Goal: Communication & Community: Answer question/provide support

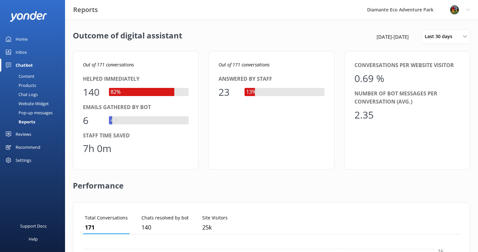
scroll to position [65, 378]
click at [18, 34] on div "Home" at bounding box center [22, 39] width 12 height 13
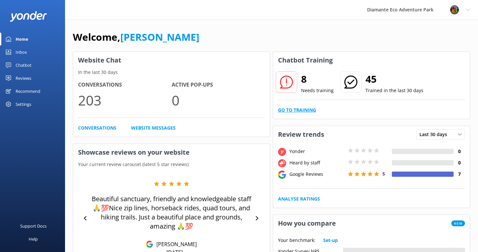
click at [297, 110] on link "Go to Training" at bounding box center [297, 109] width 38 height 7
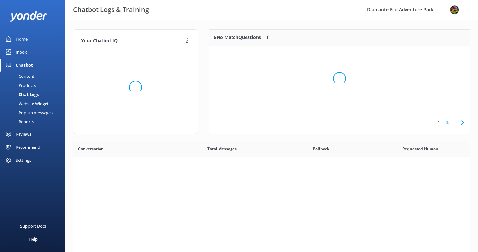
scroll to position [228, 397]
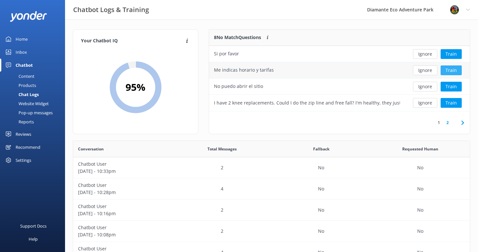
click at [450, 67] on button "Train" at bounding box center [451, 70] width 21 height 10
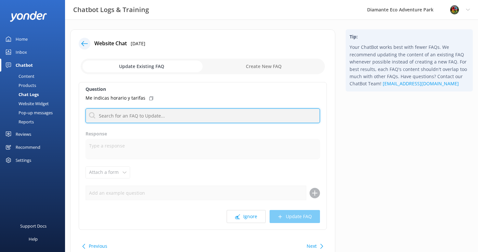
click at [105, 119] on input "text" at bounding box center [203, 115] width 235 height 15
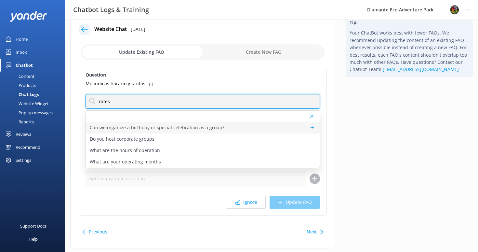
scroll to position [13, 0]
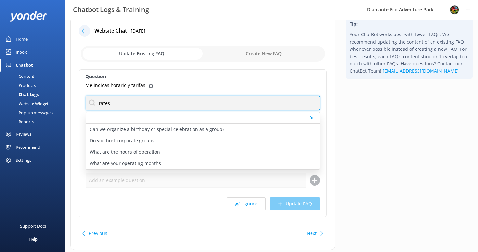
type input "rates"
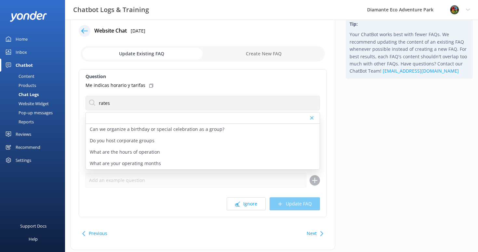
click at [185, 77] on label "Question" at bounding box center [203, 76] width 235 height 7
click at [17, 43] on div "Home" at bounding box center [22, 39] width 12 height 13
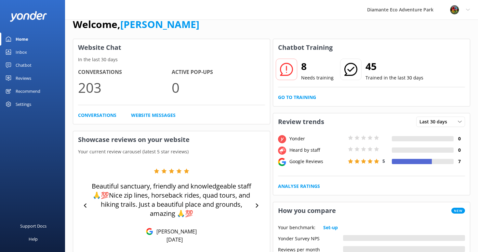
click at [16, 54] on div "Inbox" at bounding box center [21, 52] width 11 height 13
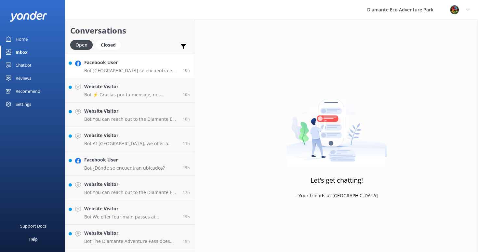
click at [108, 62] on h4 "Facebook User" at bounding box center [131, 62] width 94 height 7
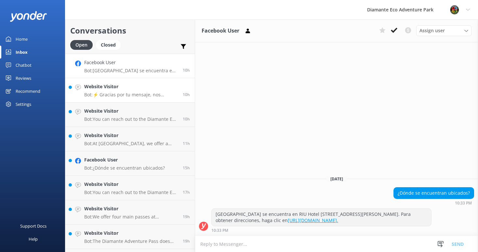
click at [104, 93] on p "Bot: ⚡ Gracias por tu mensaje, nos pondremos en contacto contigo lo antes posib…" at bounding box center [131, 95] width 94 height 6
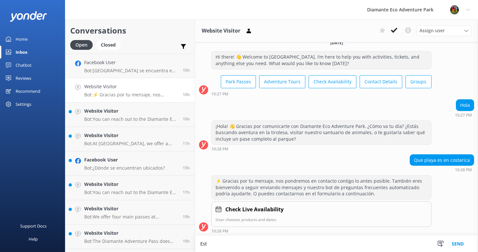
scroll to position [8, 0]
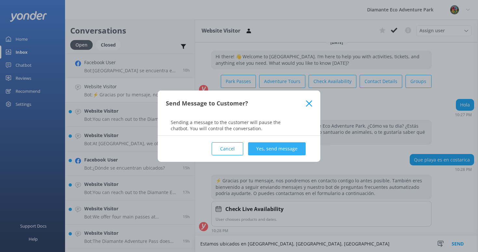
type textarea "Estamos ubicados en [GEOGRAPHIC_DATA], [GEOGRAPHIC_DATA], [GEOGRAPHIC_DATA]"
click at [289, 148] on button "Yes, send message" at bounding box center [277, 148] width 58 height 13
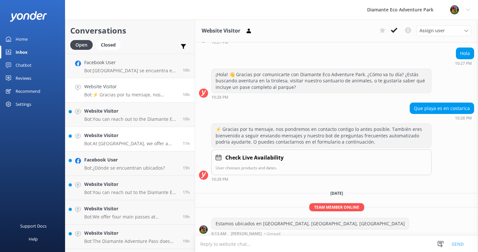
scroll to position [63, 0]
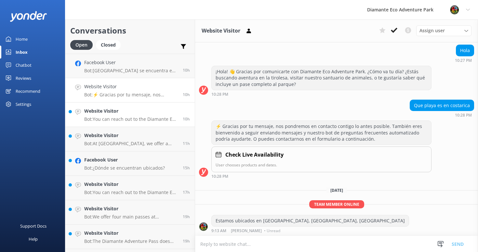
click at [112, 114] on h4 "Website Visitor" at bounding box center [131, 110] width 94 height 7
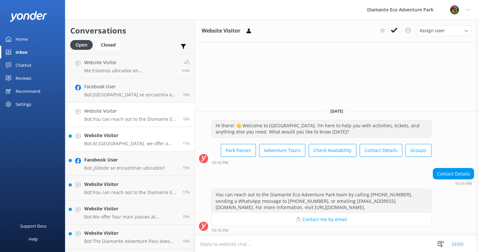
click at [131, 141] on p "Bot: At [GEOGRAPHIC_DATA], we offer a variety of thrilling guided tours that im…" at bounding box center [131, 144] width 94 height 6
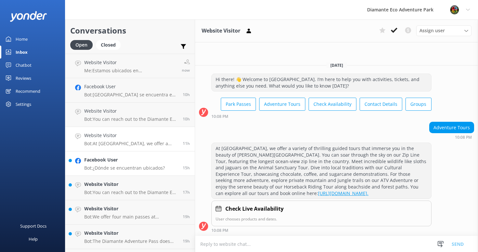
click at [113, 162] on h4 "Facebook User" at bounding box center [124, 159] width 81 height 7
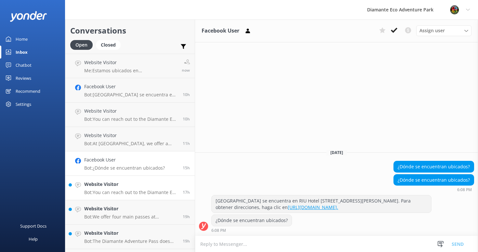
click at [113, 187] on h4 "Website Visitor" at bounding box center [131, 184] width 94 height 7
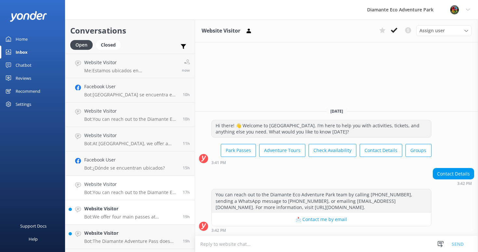
click at [106, 209] on h4 "Website Visitor" at bounding box center [131, 208] width 94 height 7
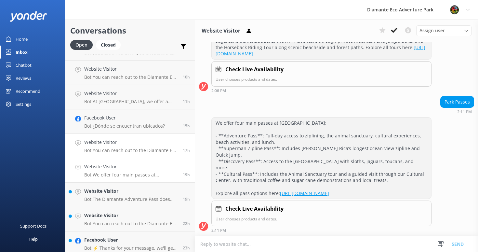
scroll to position [51, 0]
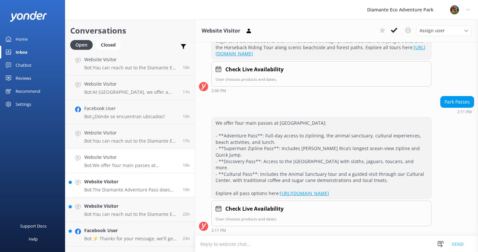
click at [103, 186] on div "Website Visitor Bot: The Diamante Adventure Pass does not include ATV or horseb…" at bounding box center [131, 185] width 94 height 14
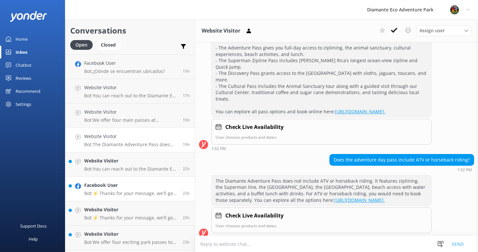
scroll to position [98, 0]
click at [103, 167] on p "Bot: You can reach out to the Diamante Eco Adventure Park team by calling [PHON…" at bounding box center [131, 168] width 94 height 6
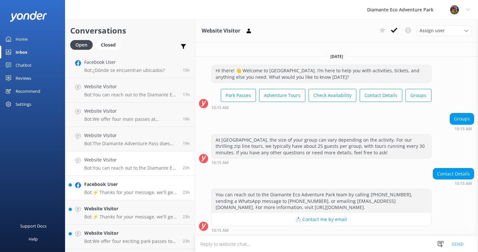
click at [85, 189] on div "Facebook User Bot: ⚡ Thanks for your message, we'll get back to you as soon as …" at bounding box center [131, 188] width 94 height 14
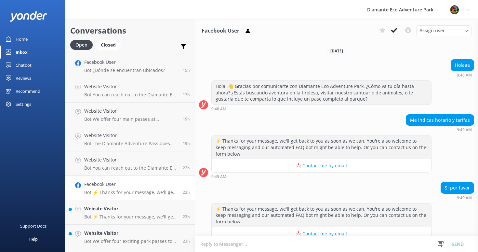
scroll to position [14, 0]
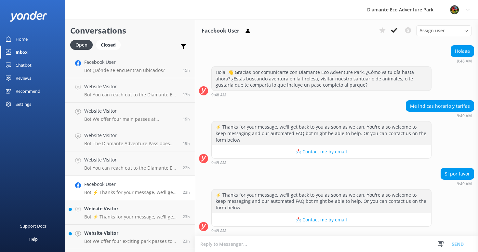
click at [258, 244] on textarea at bounding box center [336, 244] width 283 height 16
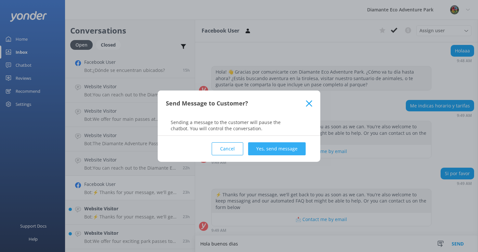
type textarea "Hola buenos dias"
click at [277, 148] on button "Yes, send message" at bounding box center [277, 148] width 58 height 13
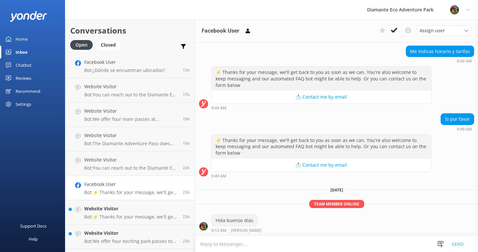
scroll to position [68, 0]
click at [220, 244] on textarea at bounding box center [336, 244] width 283 height 16
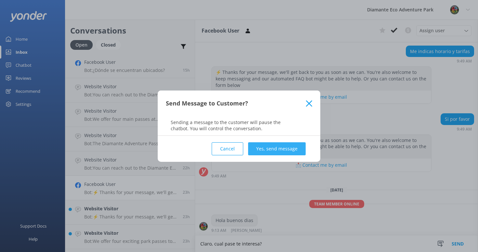
type textarea "Claro, cual pase te interesa?"
click at [293, 148] on button "Yes, send message" at bounding box center [277, 148] width 58 height 13
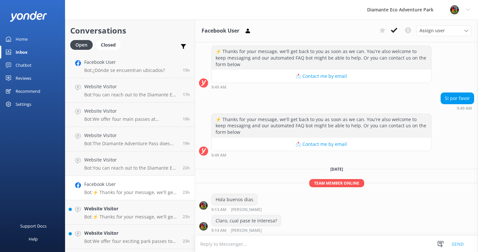
scroll to position [90, 0]
click at [111, 210] on h4 "Website Visitor" at bounding box center [131, 208] width 94 height 7
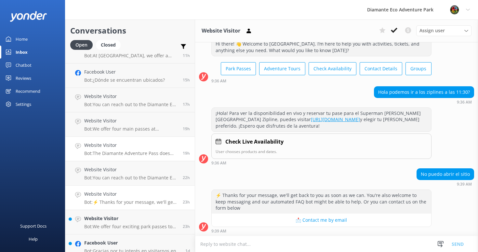
scroll to position [113, 0]
click at [311, 120] on link "[URL][DOMAIN_NAME]" at bounding box center [335, 119] width 49 height 6
click at [231, 244] on textarea at bounding box center [336, 244] width 283 height 16
click at [242, 244] on textarea at bounding box center [336, 244] width 283 height 16
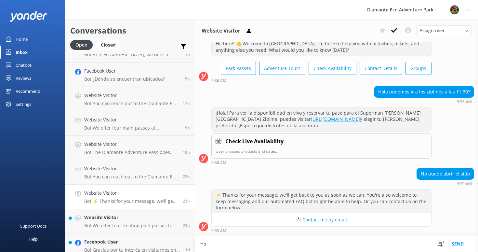
type textarea "H"
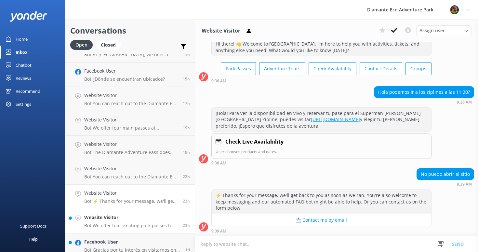
click at [108, 222] on div "Website Visitor Bot: We offer four exciting park passes to suit your adventure …" at bounding box center [131, 221] width 94 height 14
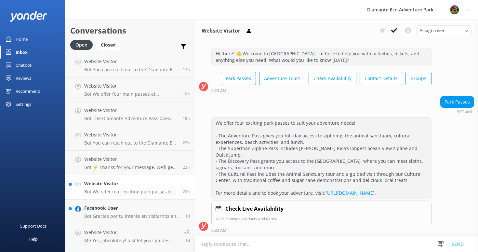
scroll to position [147, 0]
click at [115, 217] on p "Bot: Gracias por tu interés en visitarnos en Diamante [GEOGRAPHIC_DATA]. Para a…" at bounding box center [132, 216] width 96 height 6
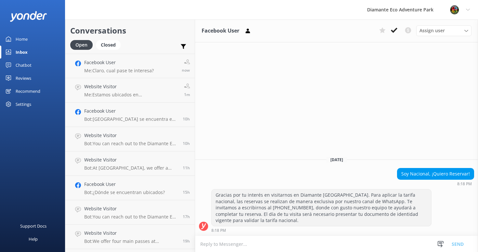
click at [21, 38] on div "Home" at bounding box center [22, 39] width 12 height 13
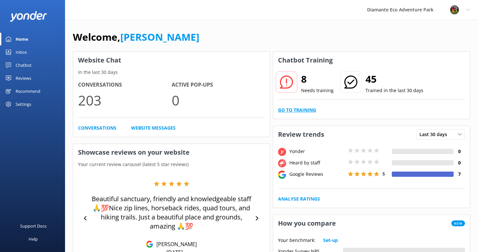
click at [288, 110] on link "Go to Training" at bounding box center [297, 109] width 38 height 7
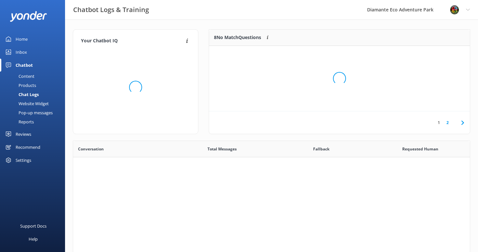
scroll to position [228, 397]
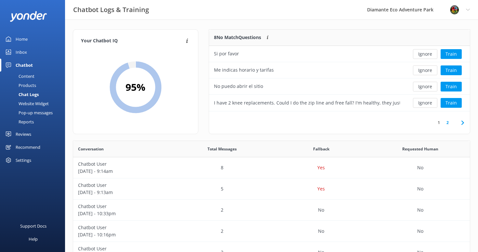
click at [463, 124] on icon at bounding box center [463, 123] width 8 height 8
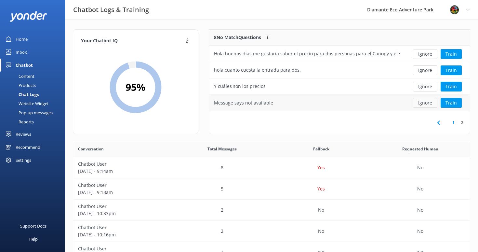
click at [427, 102] on button "Ignore" at bounding box center [425, 103] width 24 height 10
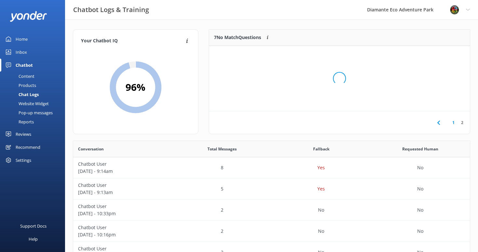
scroll to position [65, 261]
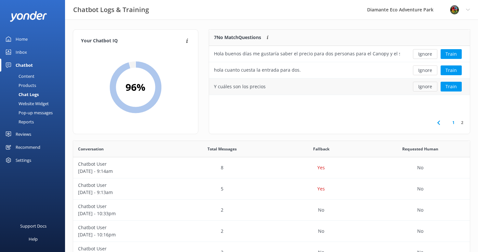
click at [425, 90] on button "Ignore" at bounding box center [425, 87] width 24 height 10
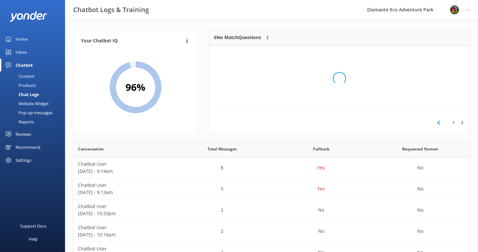
scroll to position [49, 261]
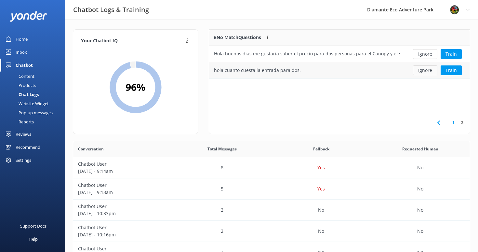
click at [422, 72] on button "Ignore" at bounding box center [425, 70] width 24 height 10
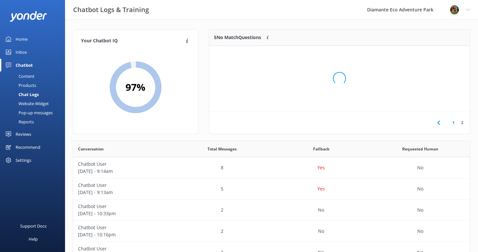
scroll to position [33, 261]
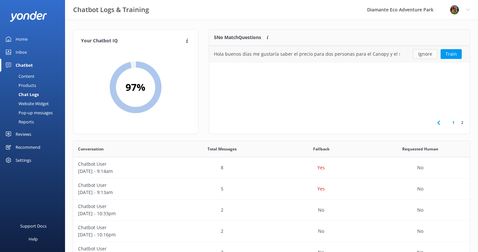
click at [426, 57] on button "Ignore" at bounding box center [425, 54] width 24 height 10
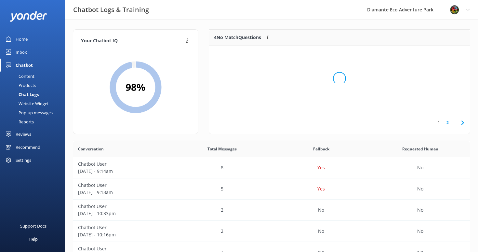
scroll to position [82, 261]
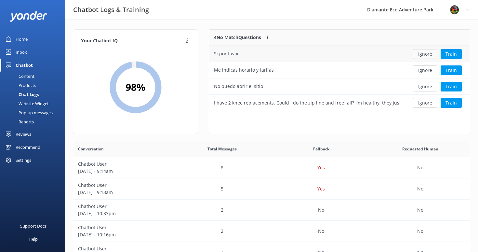
click at [427, 57] on button "Ignore" at bounding box center [425, 54] width 24 height 10
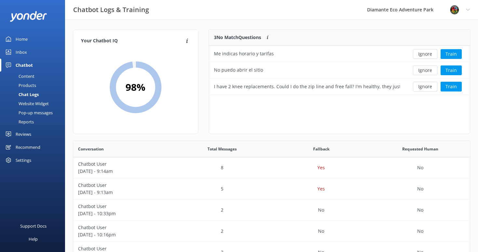
scroll to position [65, 261]
click at [428, 55] on button "Ignore" at bounding box center [425, 54] width 24 height 10
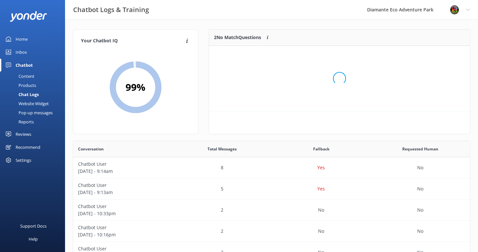
scroll to position [49, 261]
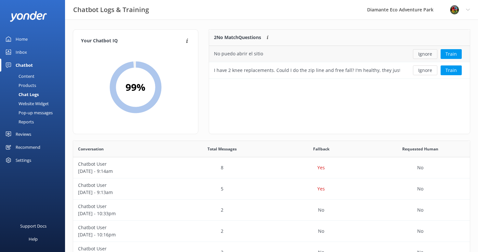
click at [428, 55] on button "Ignore" at bounding box center [425, 54] width 24 height 10
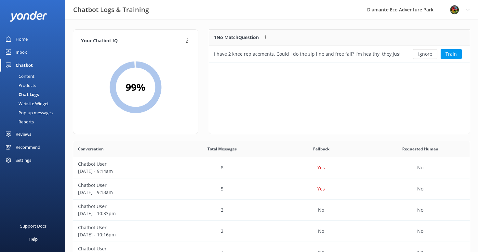
scroll to position [33, 261]
click at [428, 55] on button "Ignore" at bounding box center [425, 54] width 24 height 10
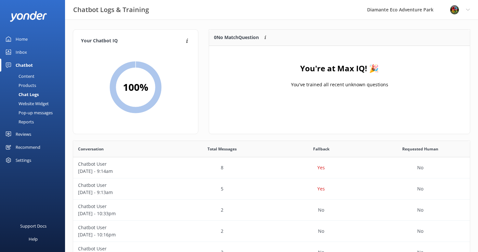
click at [20, 133] on div "Reviews" at bounding box center [24, 134] width 16 height 13
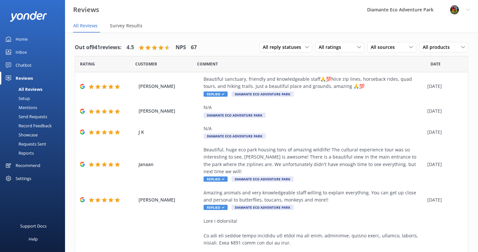
click at [29, 152] on div "Reports" at bounding box center [19, 152] width 30 height 9
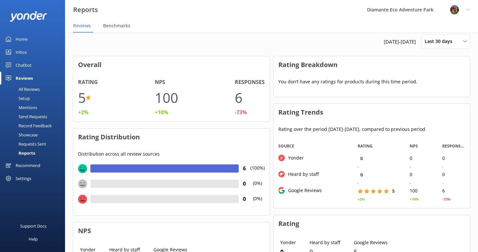
scroll to position [11, 0]
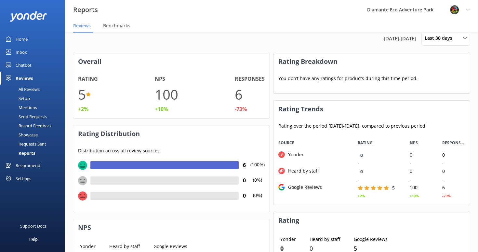
click at [23, 98] on div "Setup" at bounding box center [17, 98] width 26 height 9
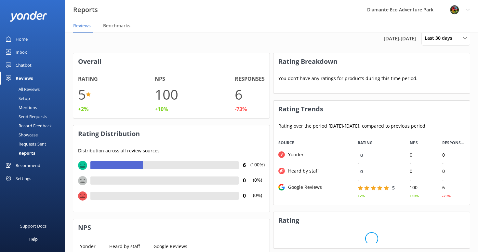
scroll to position [70, 197]
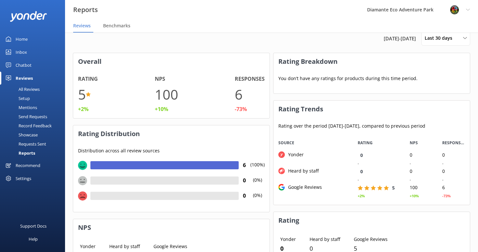
click at [25, 63] on div "Chatbot" at bounding box center [24, 65] width 16 height 13
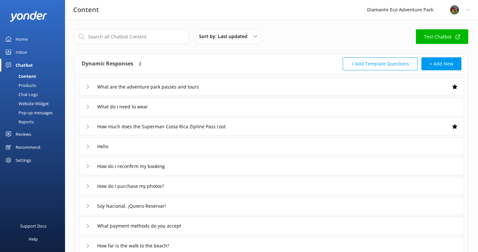
click at [26, 118] on div "Reports" at bounding box center [19, 121] width 30 height 9
